Goal: Information Seeking & Learning: Learn about a topic

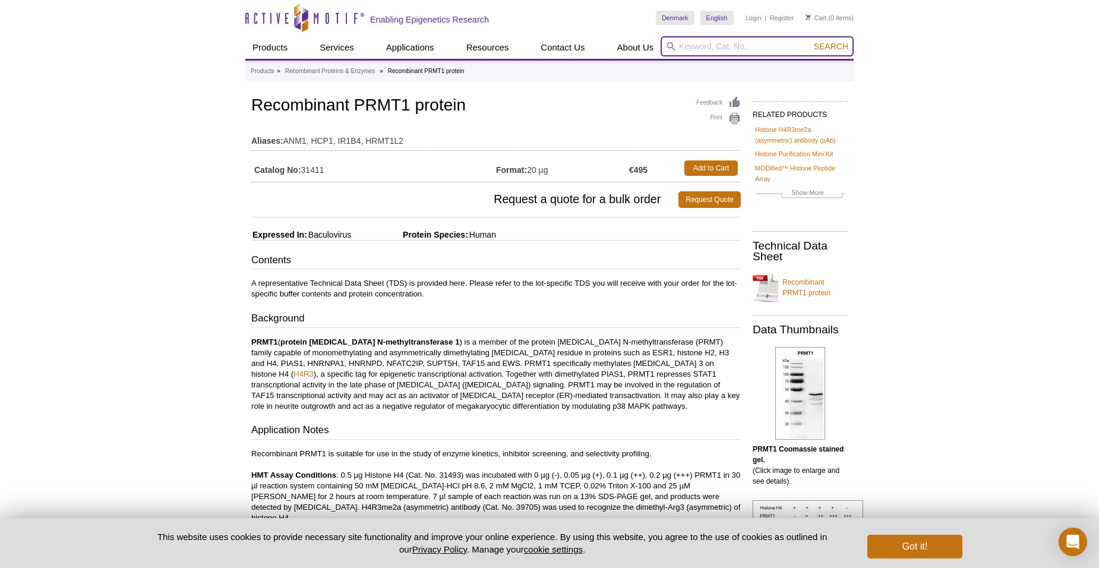
click at [734, 53] on input "search" at bounding box center [756, 46] width 193 height 20
type input "h"
click at [688, 52] on input "search" at bounding box center [756, 46] width 193 height 20
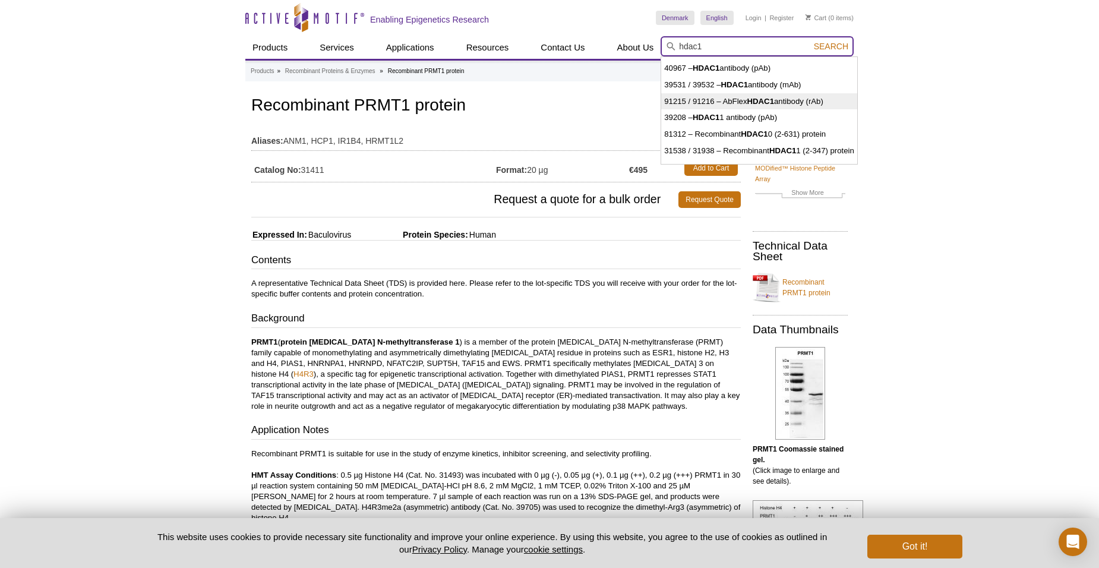
scroll to position [26, 0]
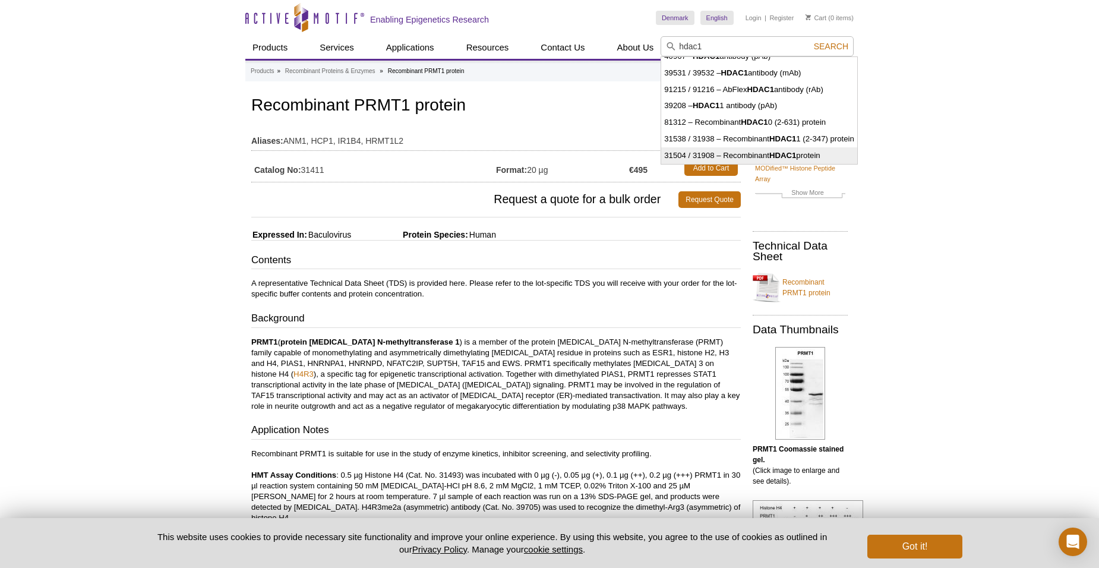
click at [817, 154] on li "31504 / 31908 – Recombinant HDAC1 protein" at bounding box center [759, 155] width 196 height 17
type input "31504 / 31908 – Recombinant HDAC1 protein"
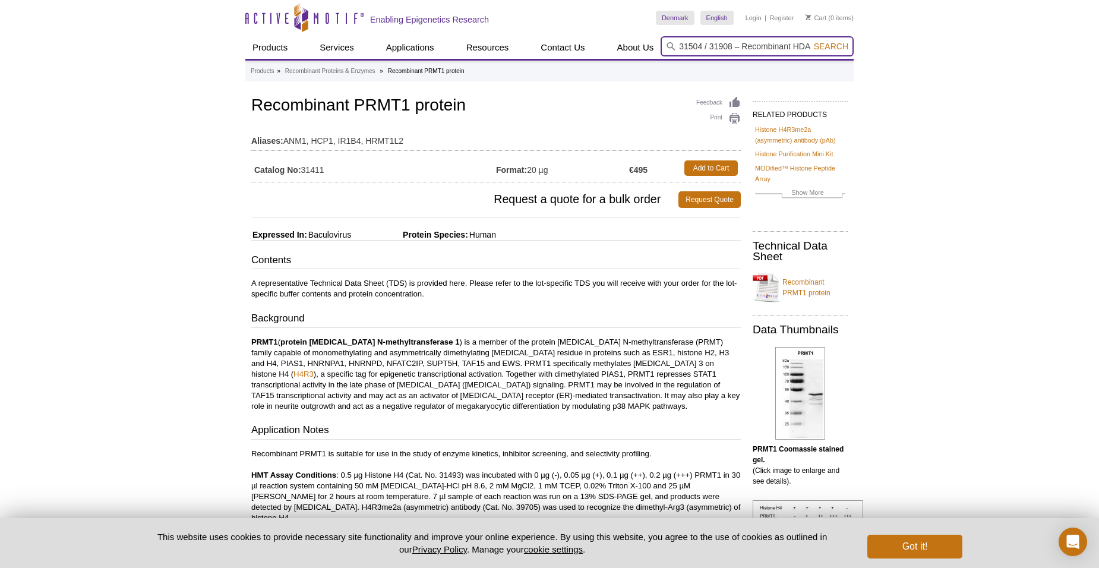
scroll to position [0, 39]
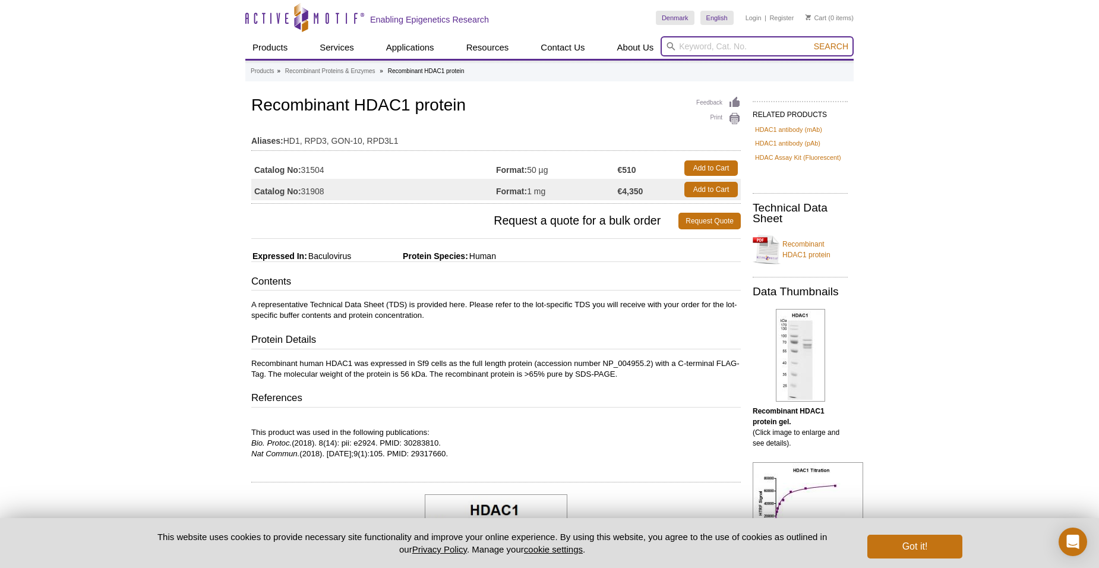
click at [698, 51] on input "search" at bounding box center [756, 46] width 193 height 20
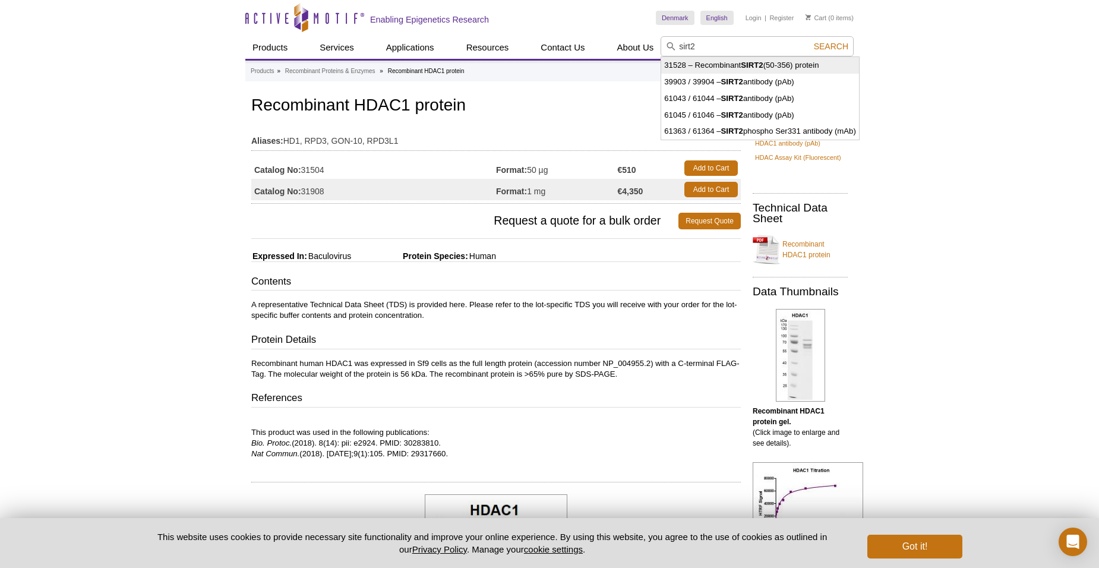
click at [767, 60] on li "31528 – Recombinant SIRT2 (50-356) protein" at bounding box center [760, 65] width 198 height 17
type input "31528 – Recombinant SIRT2 (50-356) protein"
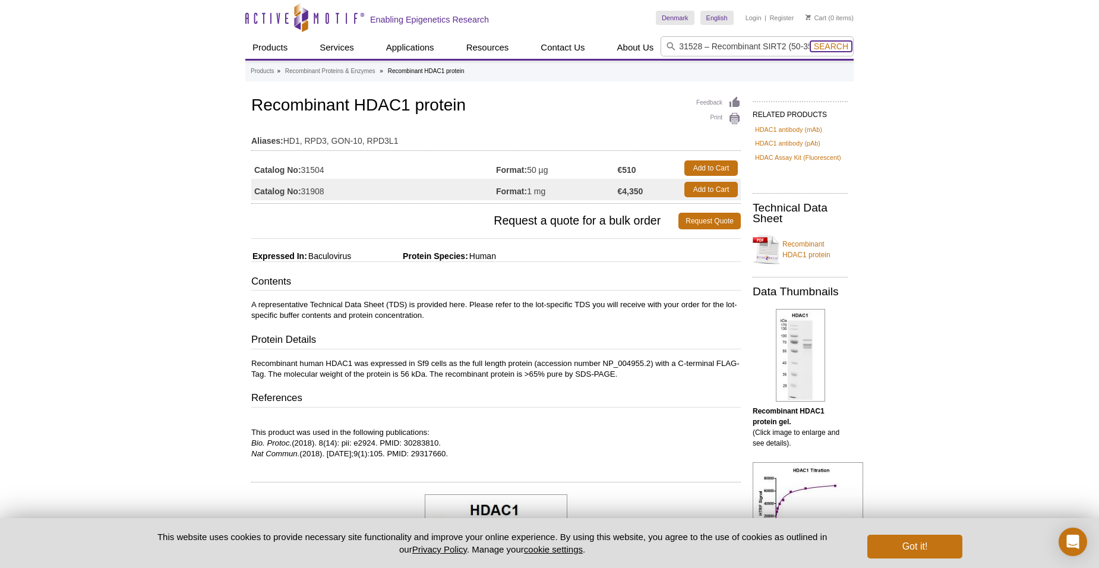
click at [828, 49] on span "Search" at bounding box center [831, 47] width 34 height 10
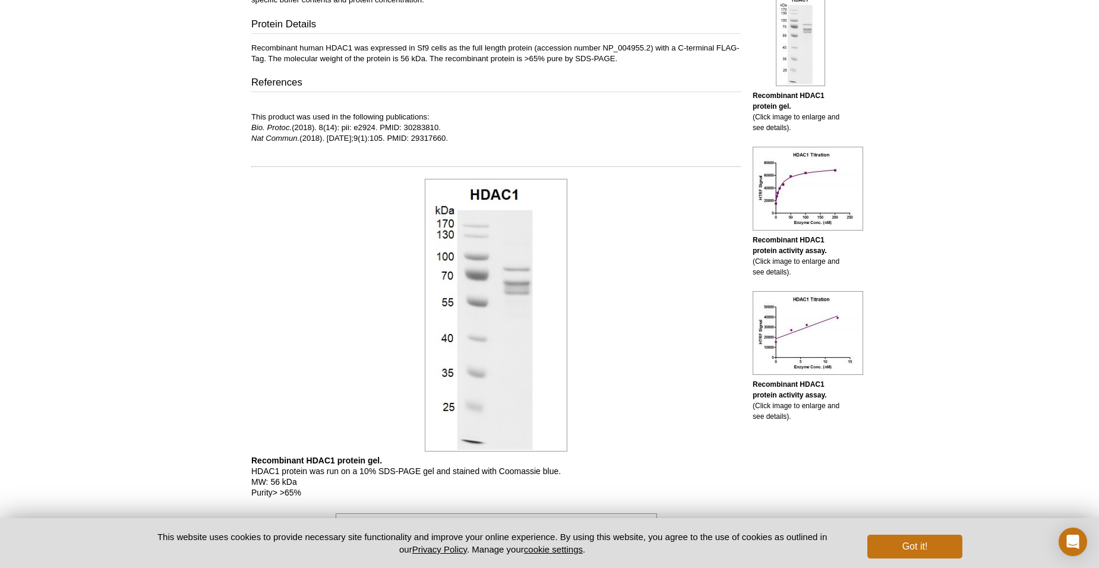
scroll to position [315, 0]
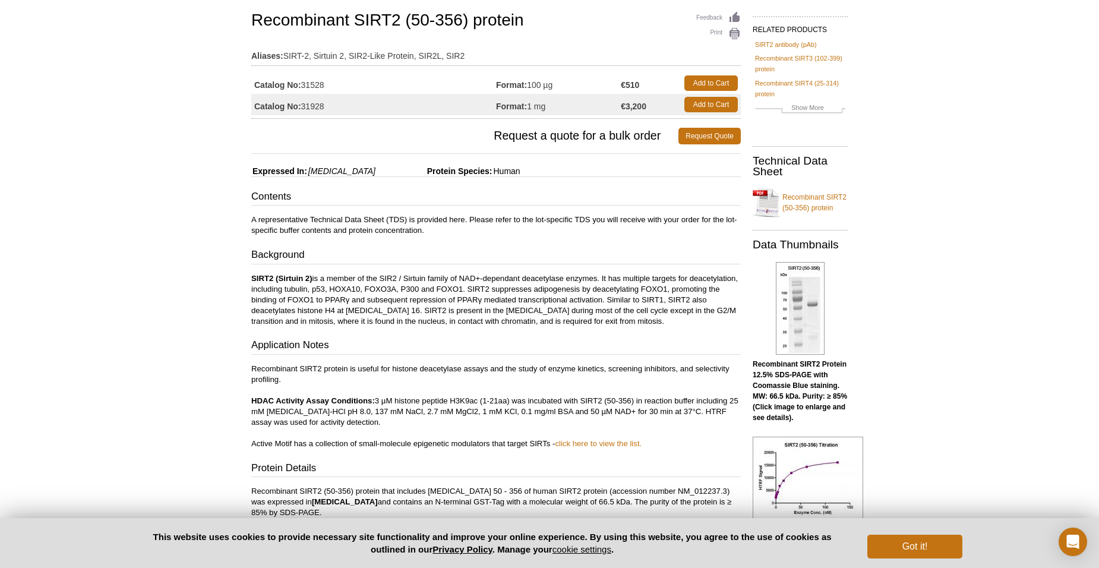
scroll to position [55, 0]
